Goal: Check status

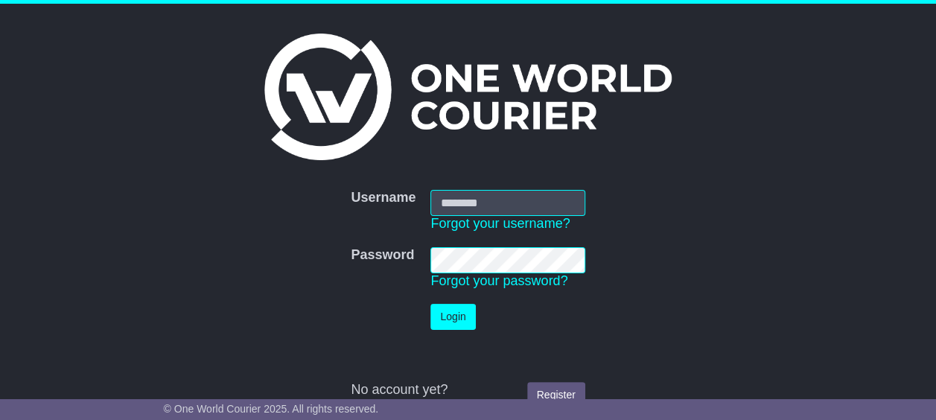
click at [478, 200] on input "Username" at bounding box center [507, 203] width 154 height 26
type input "**********"
click at [447, 319] on button "Login" at bounding box center [452, 317] width 45 height 26
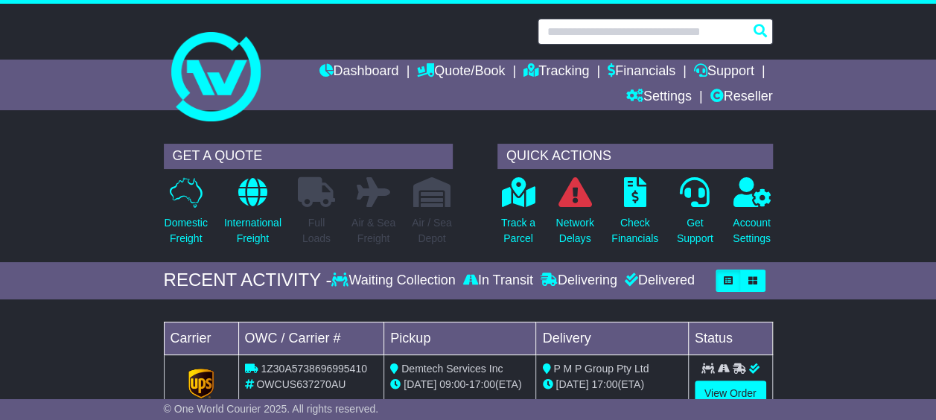
click at [615, 29] on input "text" at bounding box center [655, 32] width 235 height 26
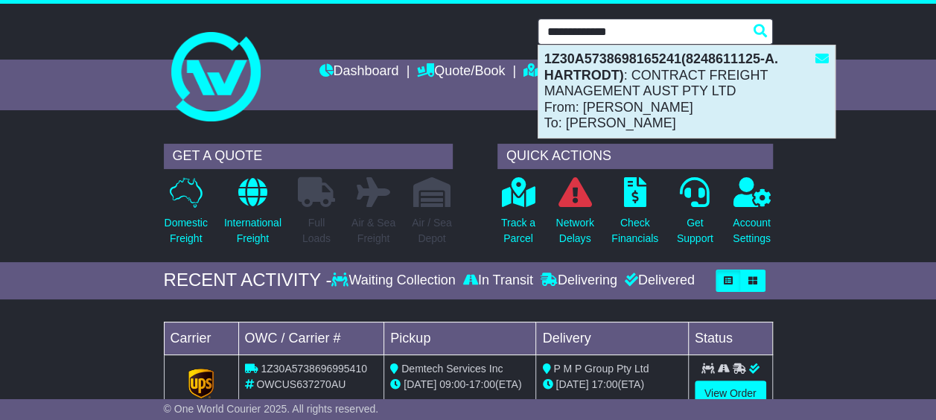
click at [609, 87] on div "1Z30A5738698165241(8248611125-A. HARTRODT) : CONTRACT FREIGHT MANAGEMENT AUST P…" at bounding box center [686, 91] width 296 height 92
type input "**********"
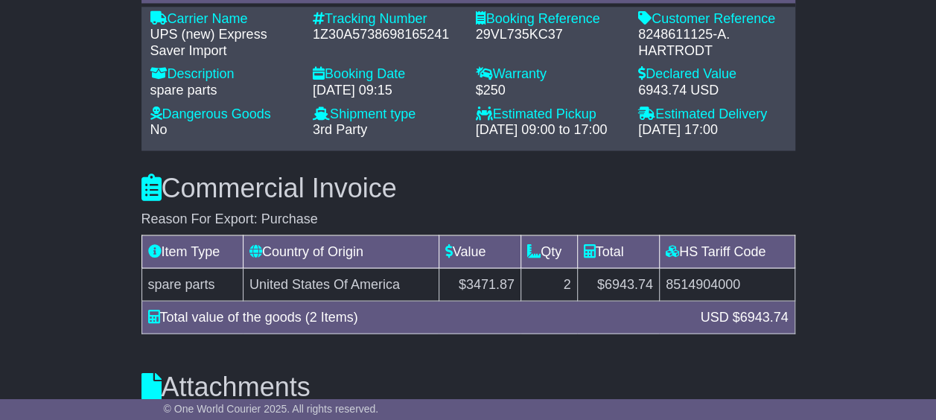
scroll to position [1415, 0]
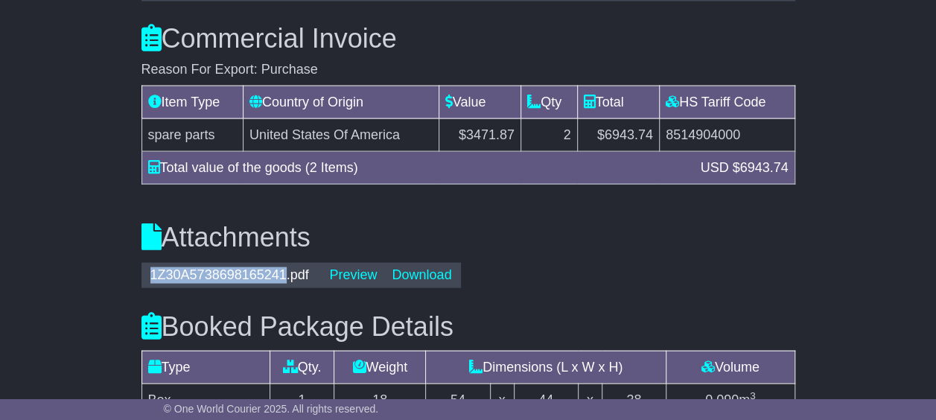
drag, startPoint x: 286, startPoint y: 238, endPoint x: 147, endPoint y: 240, distance: 139.3
click at [147, 267] on div "1Z30A5738698165241.pdf" at bounding box center [232, 275] width 179 height 16
copy div "1Z30A5738698165241"
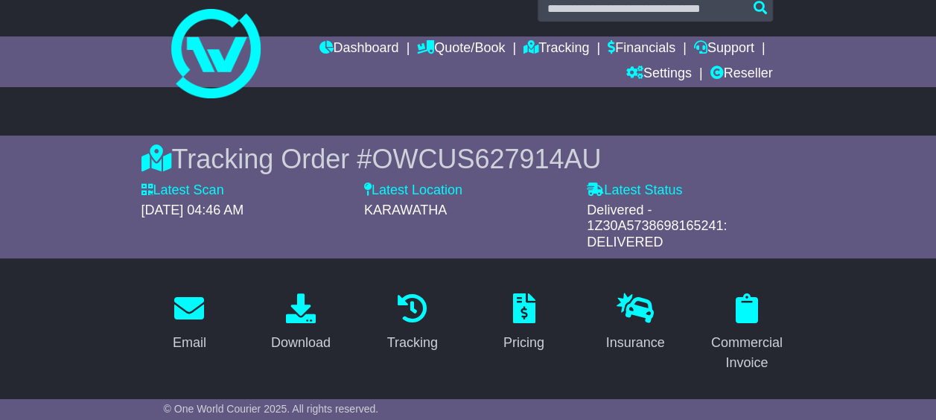
scroll to position [0, 0]
